Goal: Information Seeking & Learning: Learn about a topic

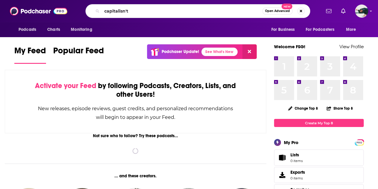
type input "capitalisn't"
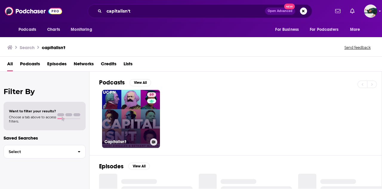
click at [129, 111] on link "69 Capitalisn't" at bounding box center [131, 119] width 58 height 58
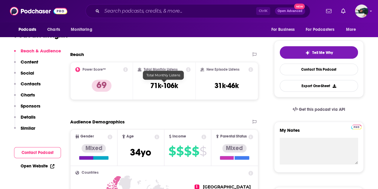
scroll to position [121, 0]
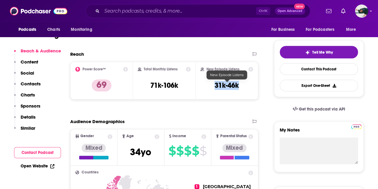
drag, startPoint x: 215, startPoint y: 86, endPoint x: 238, endPoint y: 87, distance: 23.0
click at [238, 87] on h3 "31k-46k" at bounding box center [227, 85] width 24 height 9
copy h3 "31k-46k"
